Goal: Task Accomplishment & Management: Manage account settings

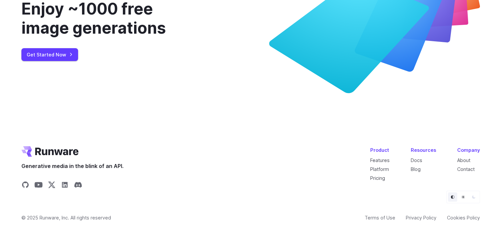
scroll to position [2410, 0]
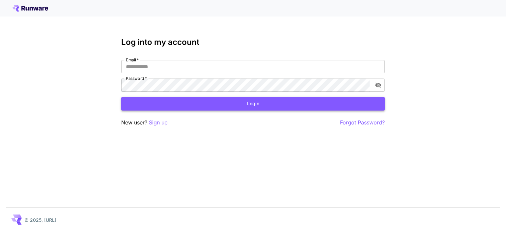
type input "**********"
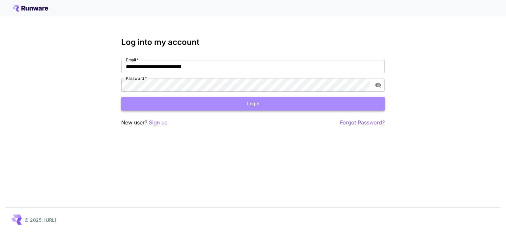
click at [202, 106] on button "Login" at bounding box center [253, 104] width 264 height 14
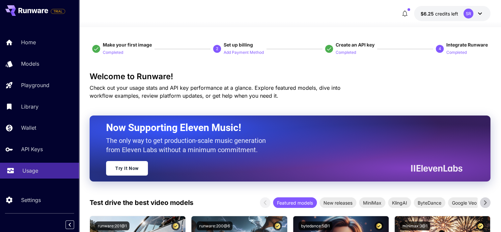
click at [25, 170] on p "Usage" at bounding box center [30, 170] width 16 height 8
